Goal: Information Seeking & Learning: Check status

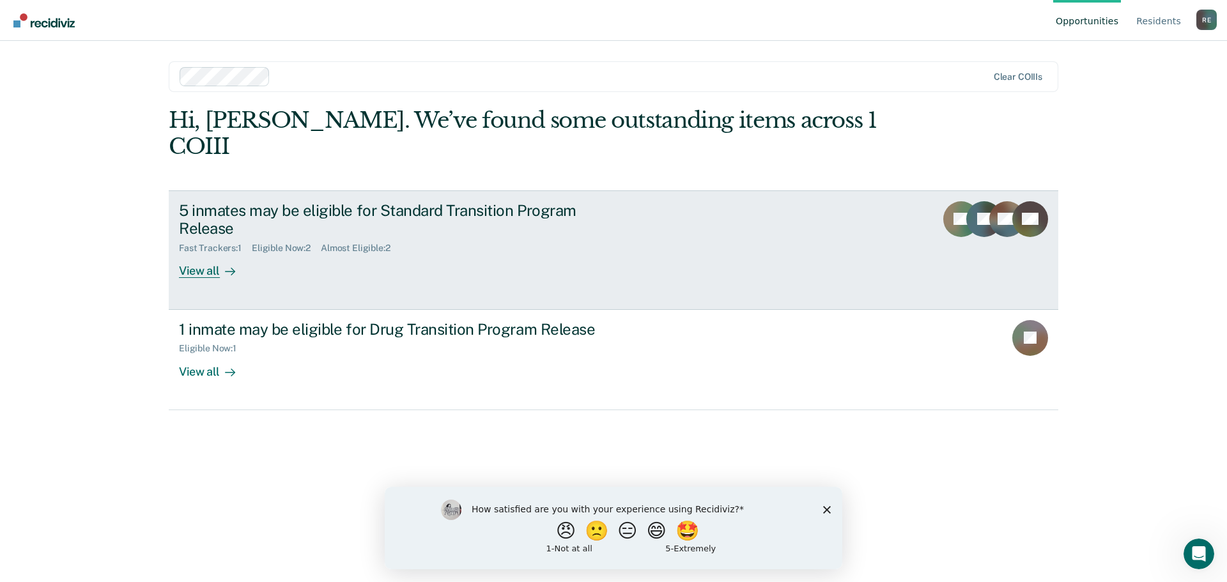
click at [458, 238] on div "Fast Trackers : 1 Eligible Now : 2 Almost Eligible : 2" at bounding box center [403, 246] width 449 height 16
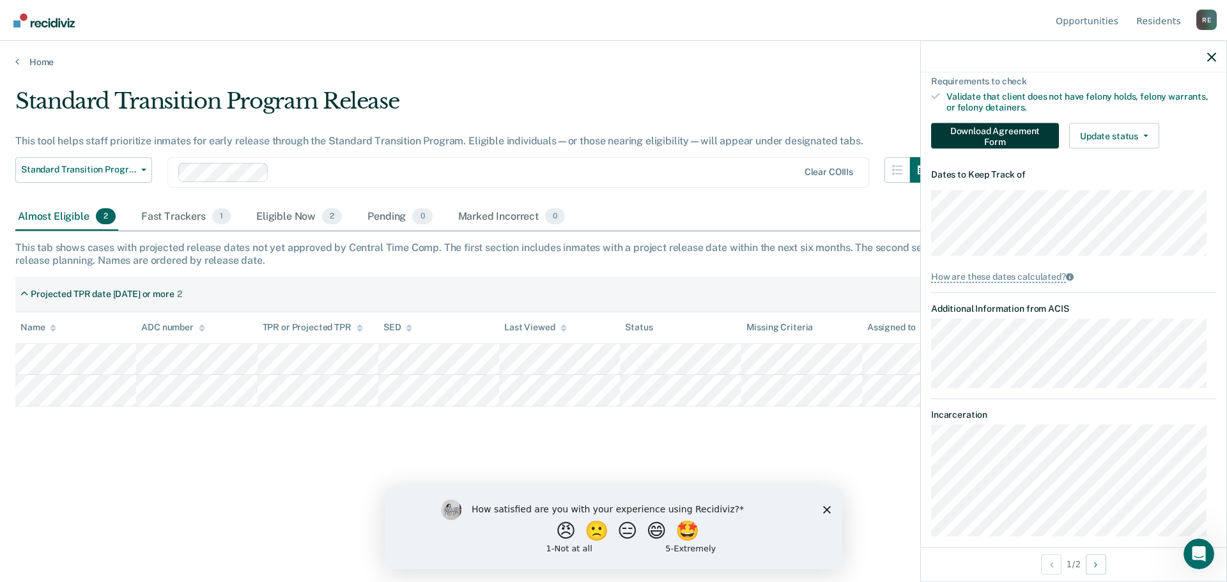
scroll to position [269, 0]
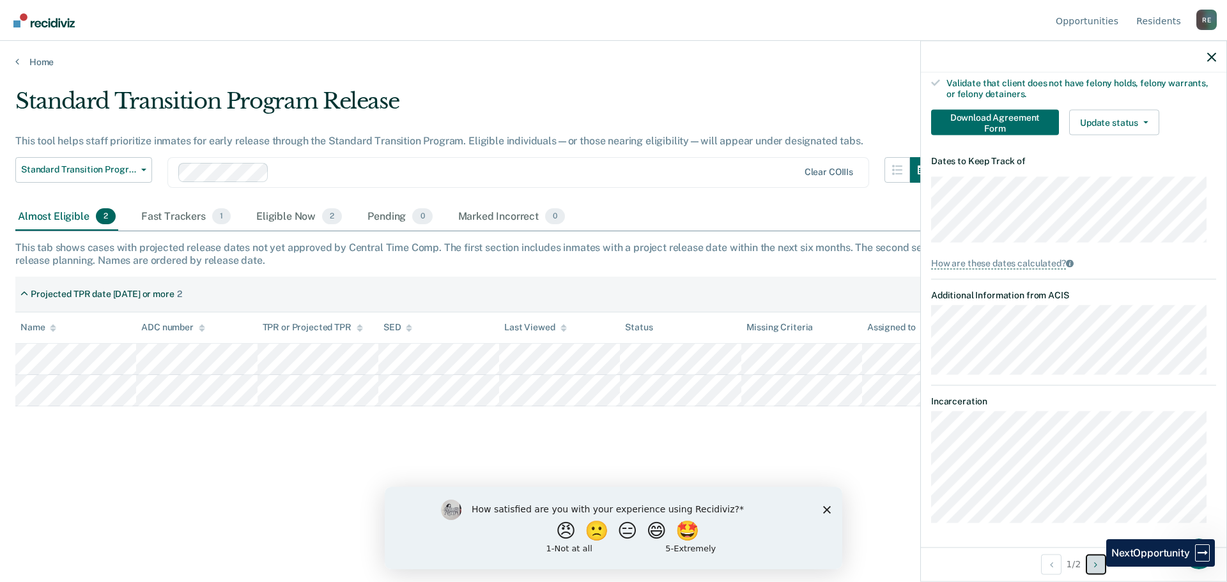
click at [1097, 567] on icon "Next Opportunity" at bounding box center [1095, 564] width 3 height 9
click at [1049, 571] on button "Previous Opportunity" at bounding box center [1051, 564] width 20 height 20
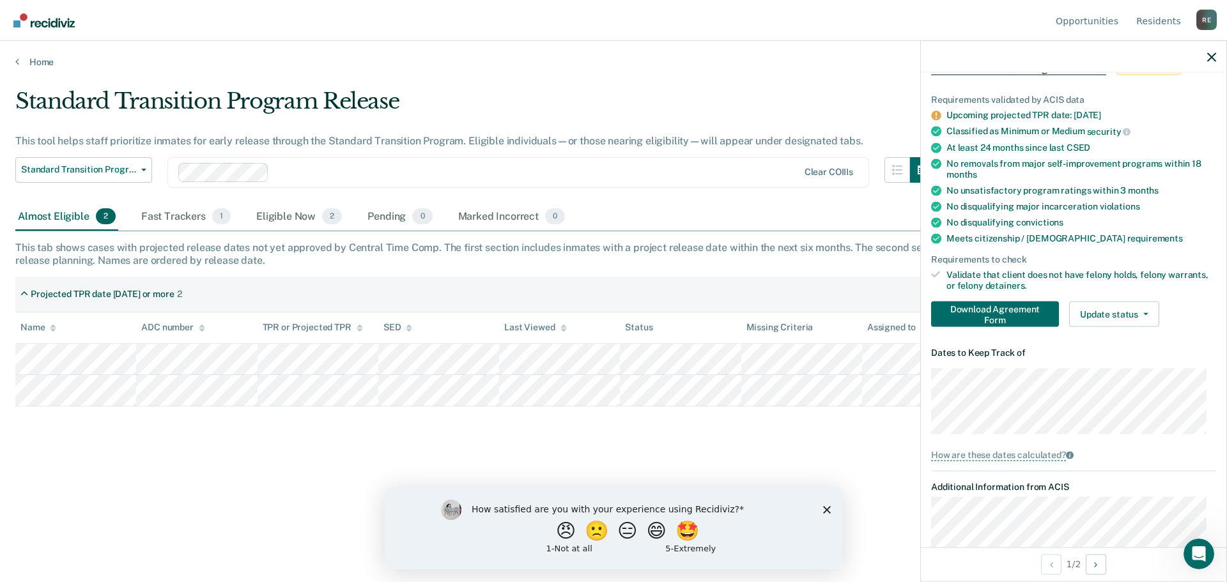
scroll to position [141, 0]
